Goal: Task Accomplishment & Management: Manage account settings

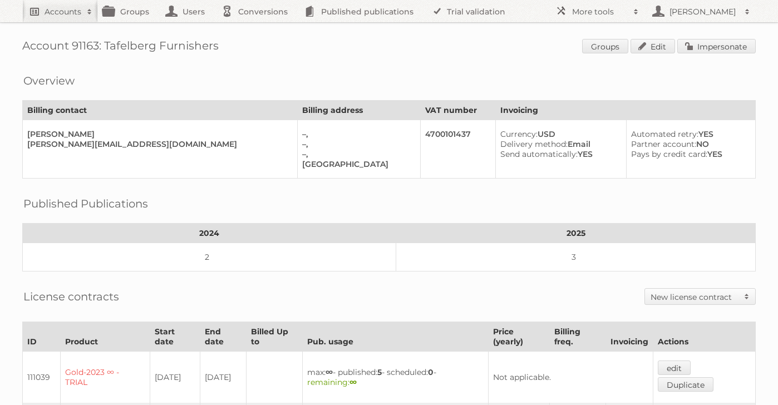
click at [63, 11] on h2 "Accounts" at bounding box center [63, 11] width 37 height 11
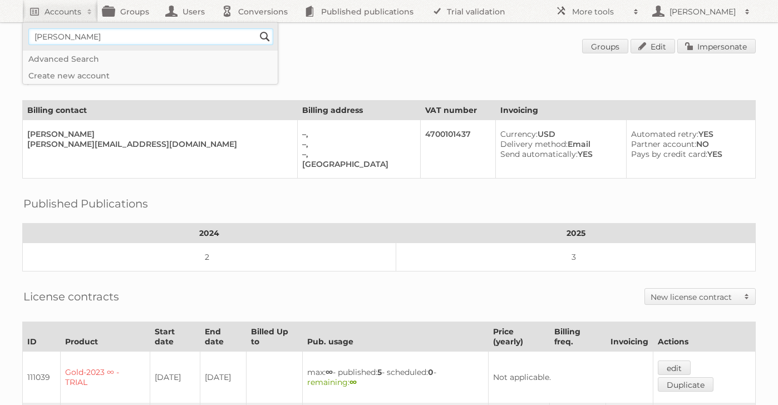
type input"] "watson"
click at [257, 28] on input "Search" at bounding box center [265, 36] width 17 height 17
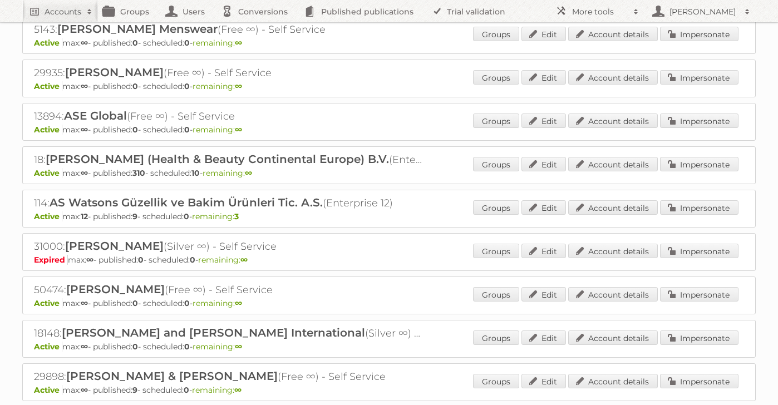
scroll to position [232, 0]
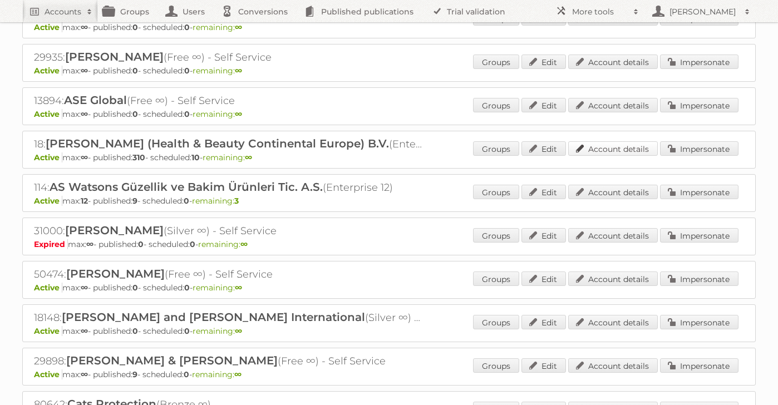
click at [632, 144] on link "Account details" at bounding box center [613, 148] width 90 height 14
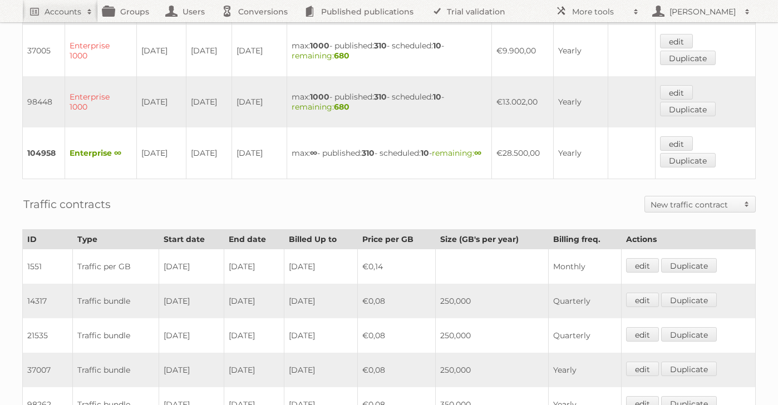
scroll to position [465, 0]
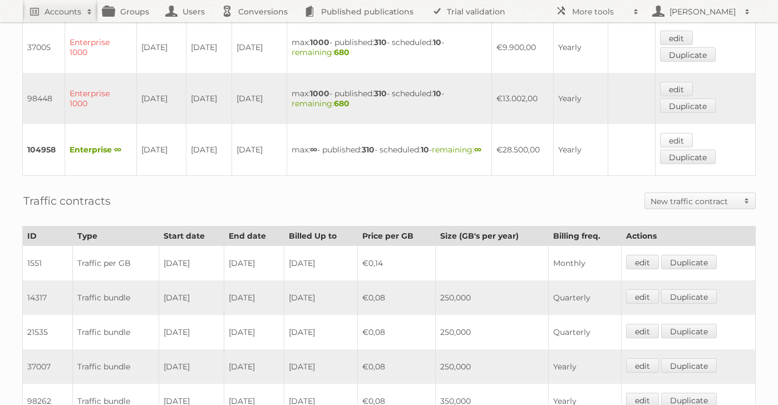
click at [678, 133] on link "edit" at bounding box center [676, 140] width 33 height 14
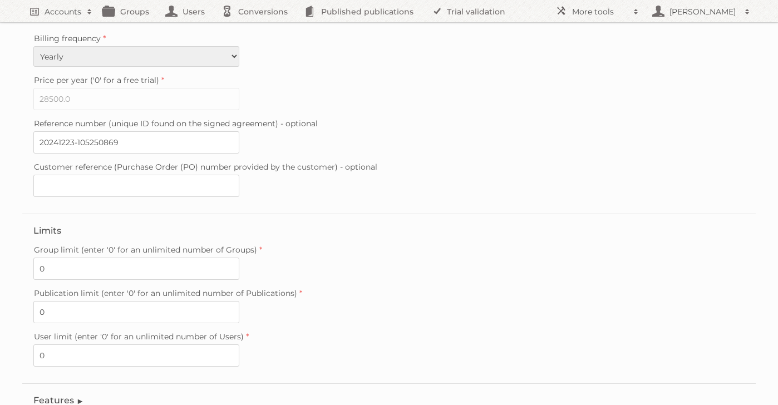
scroll to position [306, 0]
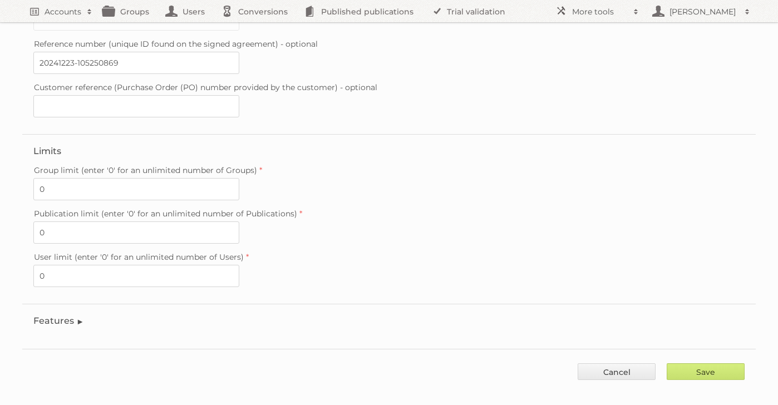
click at [53, 316] on legend "Features" at bounding box center [58, 321] width 51 height 11
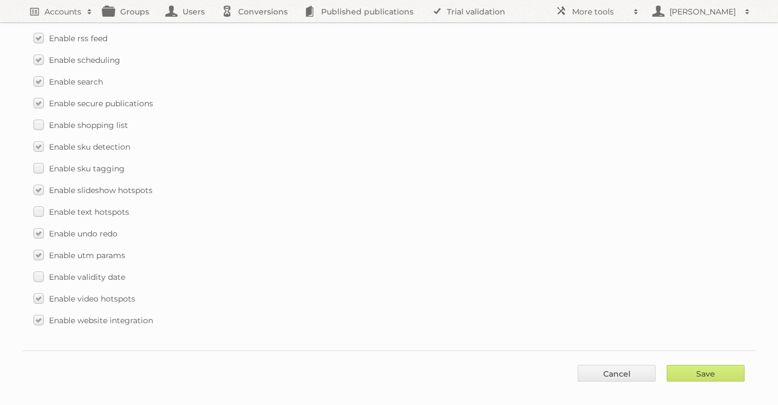
scroll to position [1631, 0]
click at [605, 364] on link "Cancel" at bounding box center [617, 372] width 78 height 17
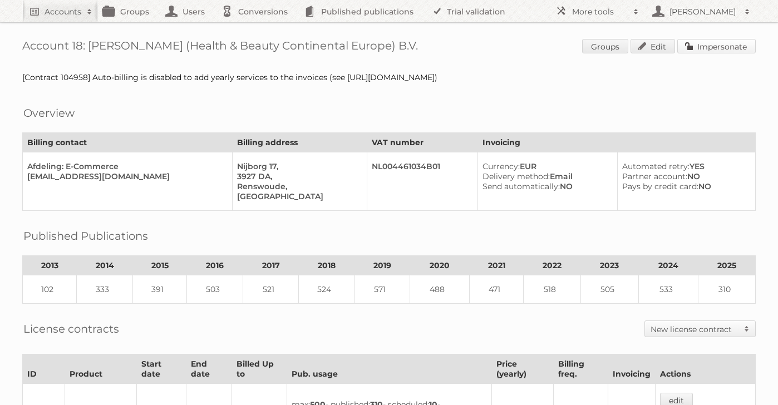
click at [710, 50] on link "Impersonate" at bounding box center [716, 46] width 78 height 14
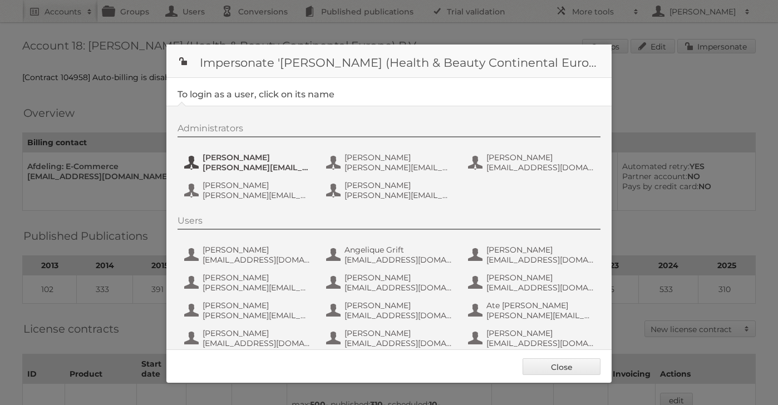
click at [237, 161] on span "Etienne Nauta" at bounding box center [257, 158] width 108 height 10
